Goal: Check status

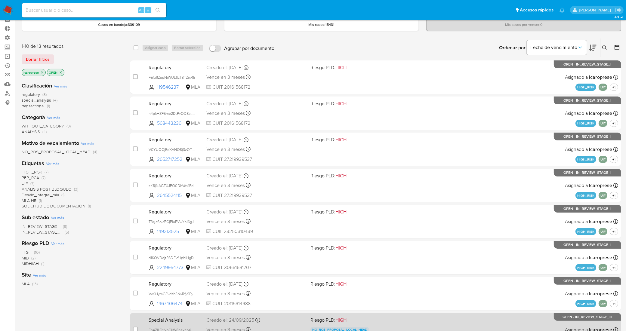
scroll to position [165, 0]
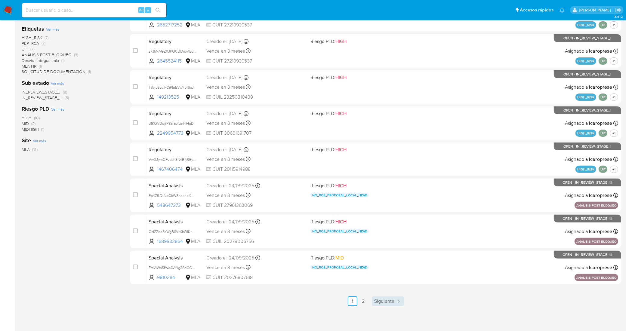
click at [384, 304] on span "Siguiente" at bounding box center [384, 301] width 20 height 5
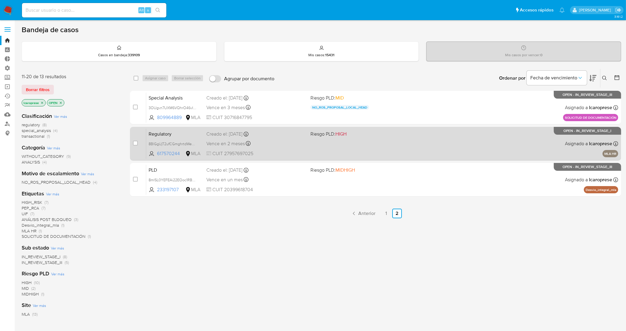
click at [291, 130] on span "Creado el: [DATE] Creado el: [DATE] 13:06:37" at bounding box center [255, 134] width 99 height 8
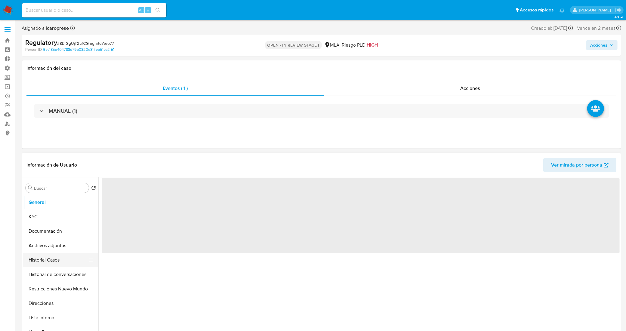
click at [60, 260] on button "Historial Casos" at bounding box center [58, 260] width 70 height 14
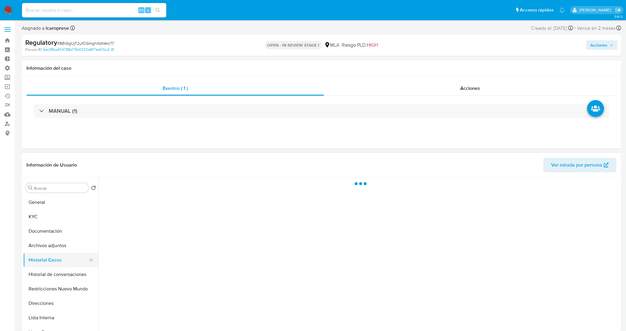
select select "10"
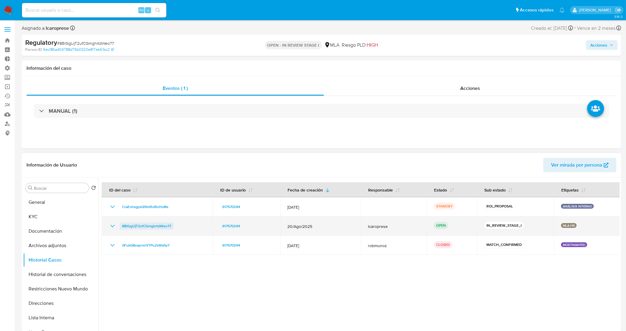
drag, startPoint x: 179, startPoint y: 225, endPoint x: 121, endPoint y: 225, distance: 58.7
click at [121, 225] on div "8BlGgUjT2ufCGmghrtdWeo77" at bounding box center [157, 226] width 97 height 7
